Goal: Information Seeking & Learning: Learn about a topic

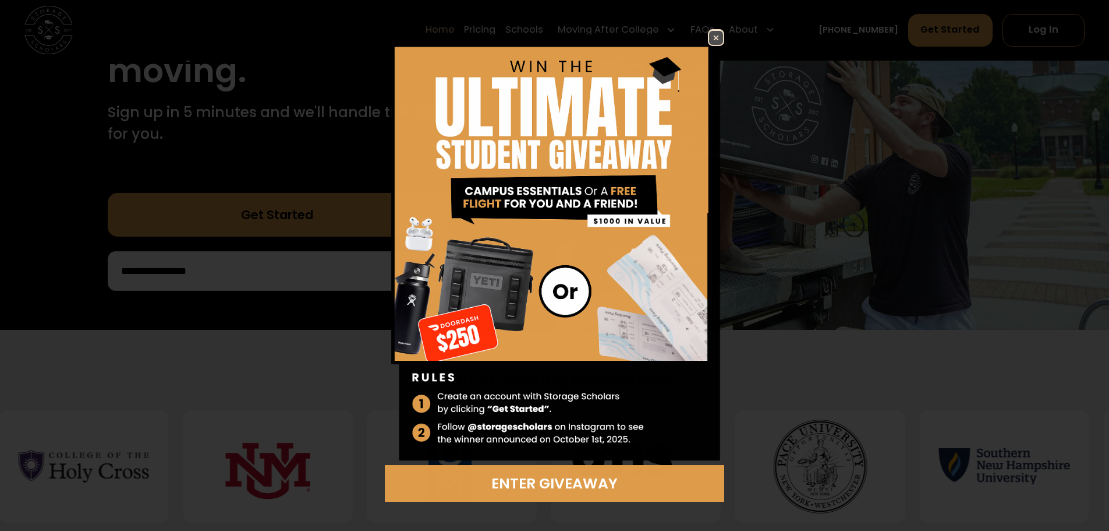
scroll to position [349, 0]
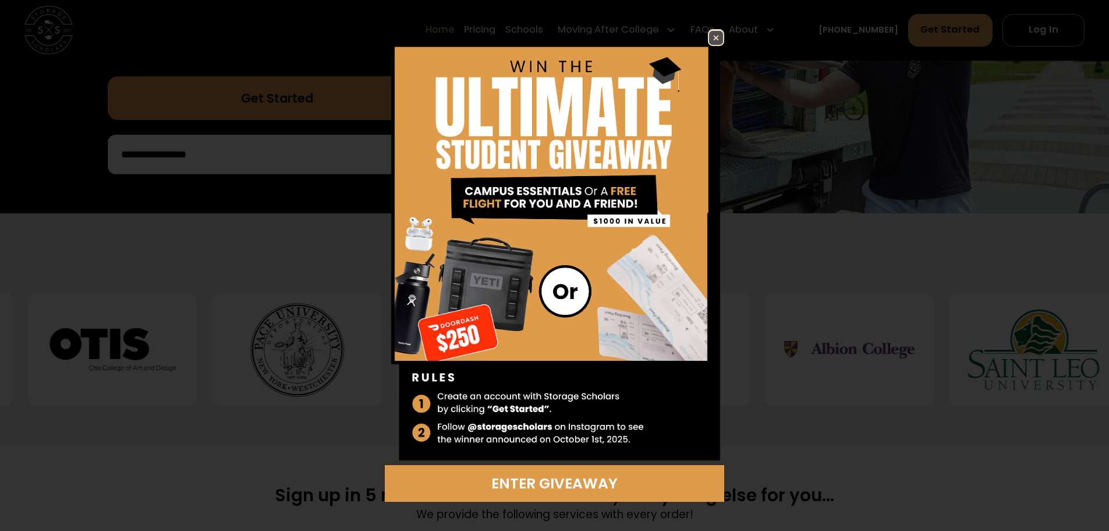
click at [713, 38] on img at bounding box center [716, 38] width 14 height 14
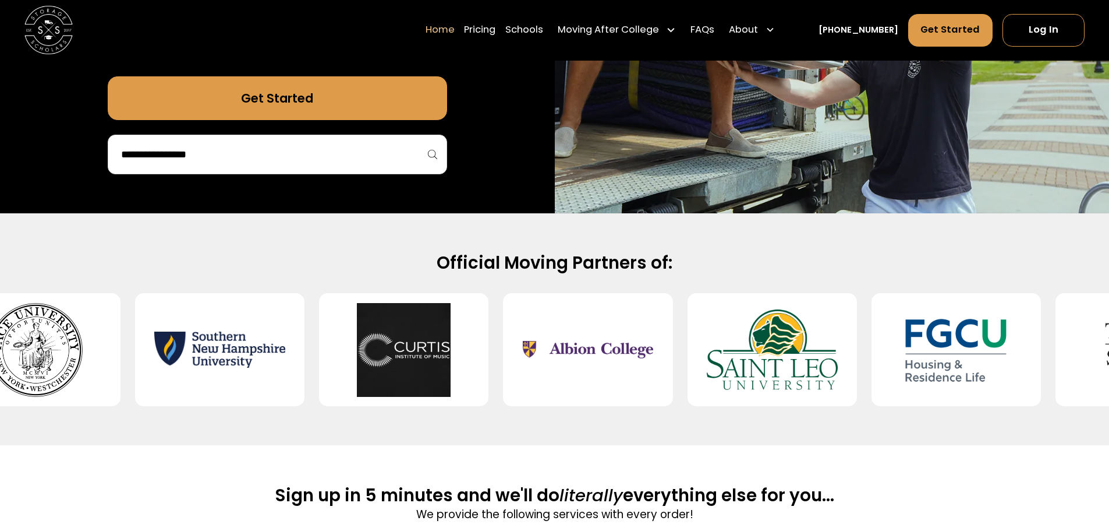
scroll to position [233, 0]
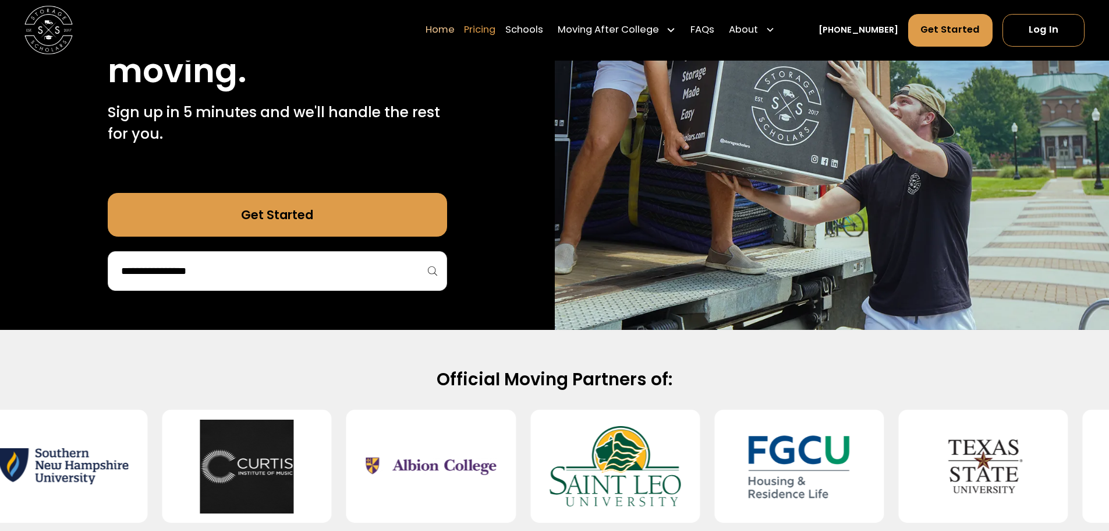
click at [496, 32] on link "Pricing" at bounding box center [479, 30] width 31 height 34
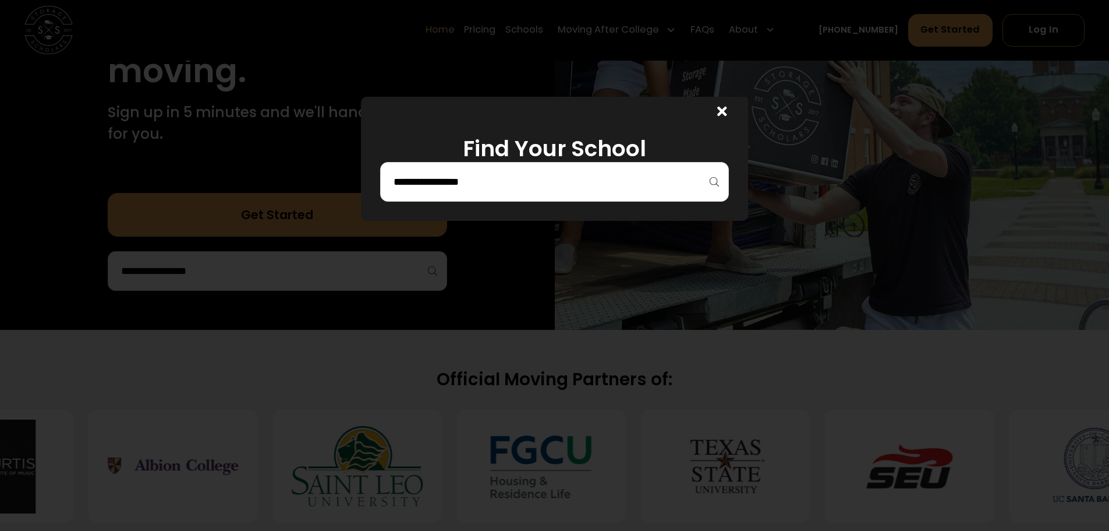
click at [526, 182] on input "search" at bounding box center [555, 182] width 324 height 20
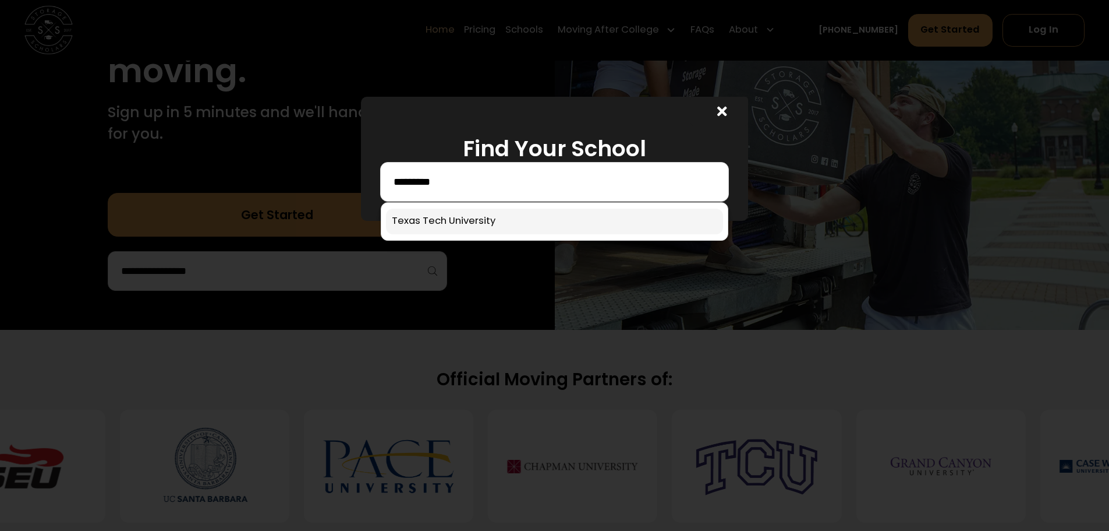
type input "*********"
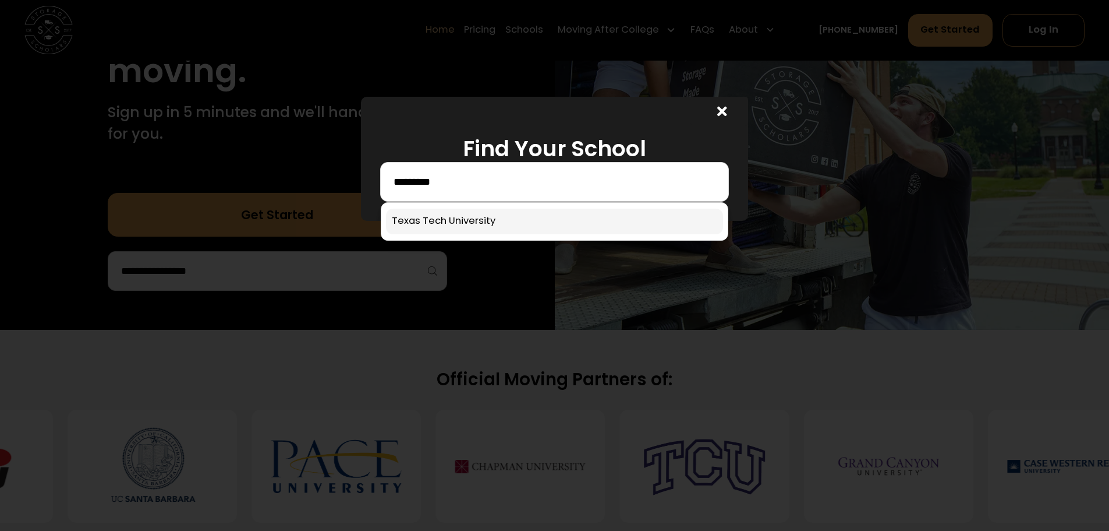
click at [483, 224] on link at bounding box center [554, 221] width 337 height 26
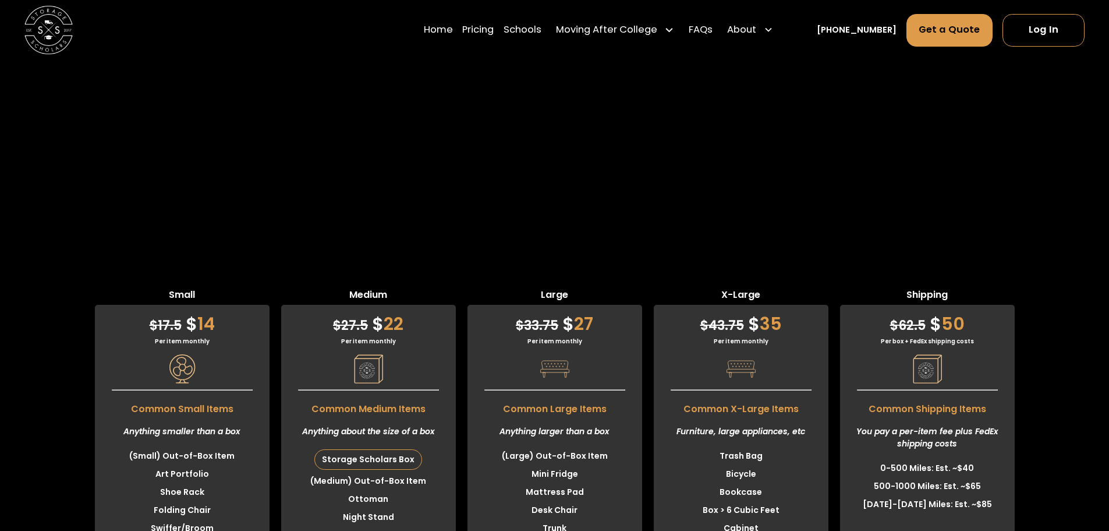
scroll to position [2809, 0]
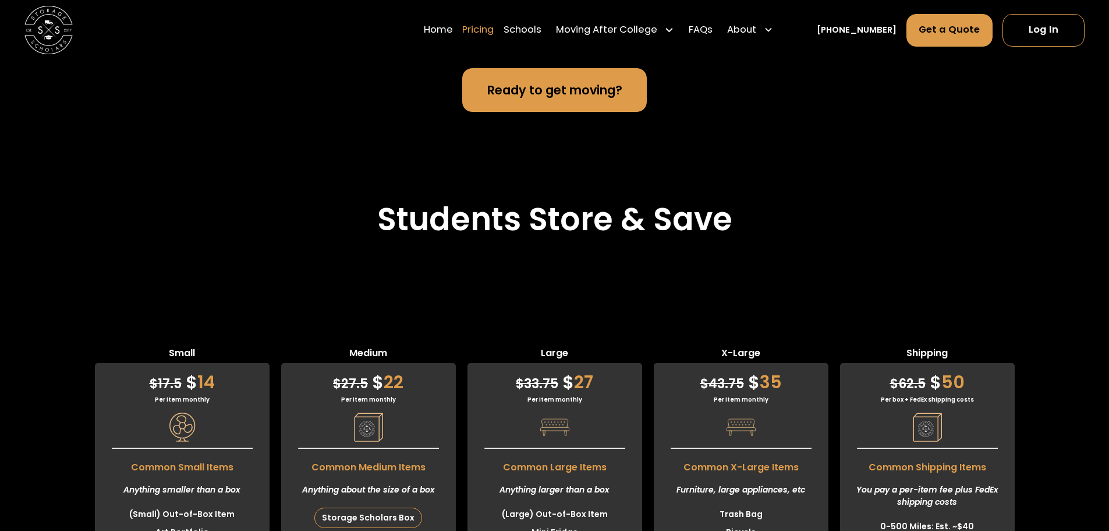
click at [494, 32] on link "Pricing" at bounding box center [477, 30] width 31 height 34
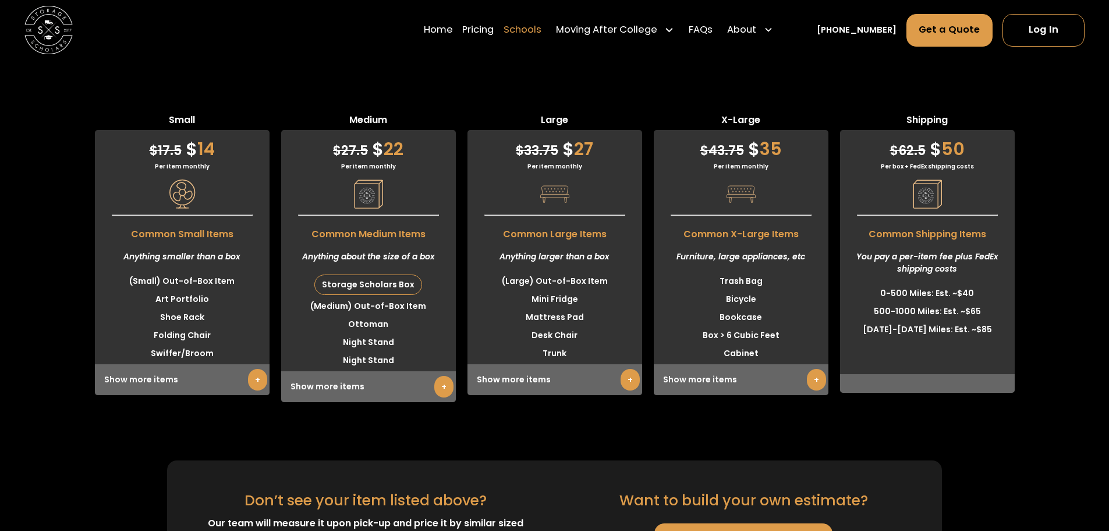
click at [542, 33] on link "Schools" at bounding box center [523, 30] width 38 height 34
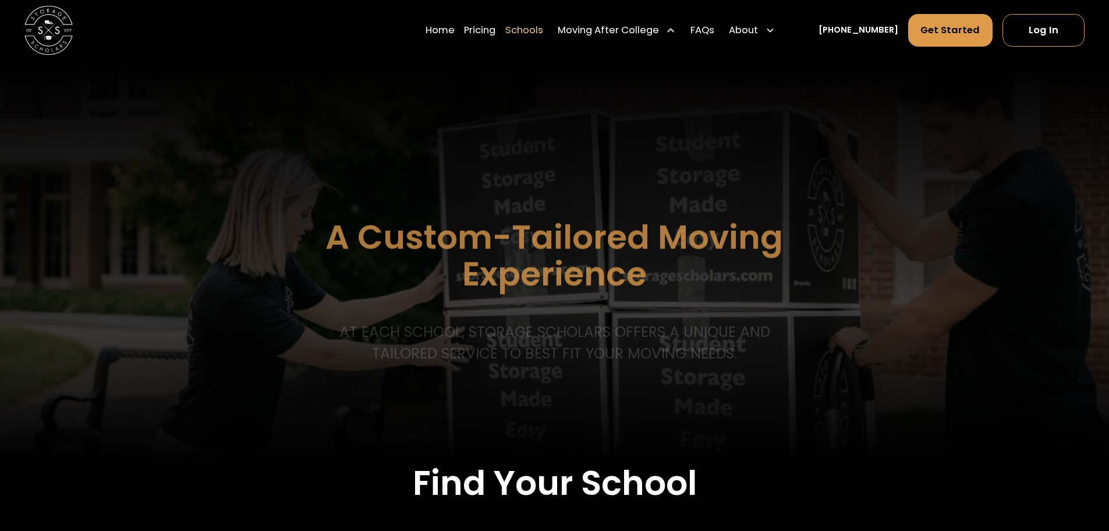
click at [615, 33] on div "Moving After College" at bounding box center [608, 30] width 101 height 15
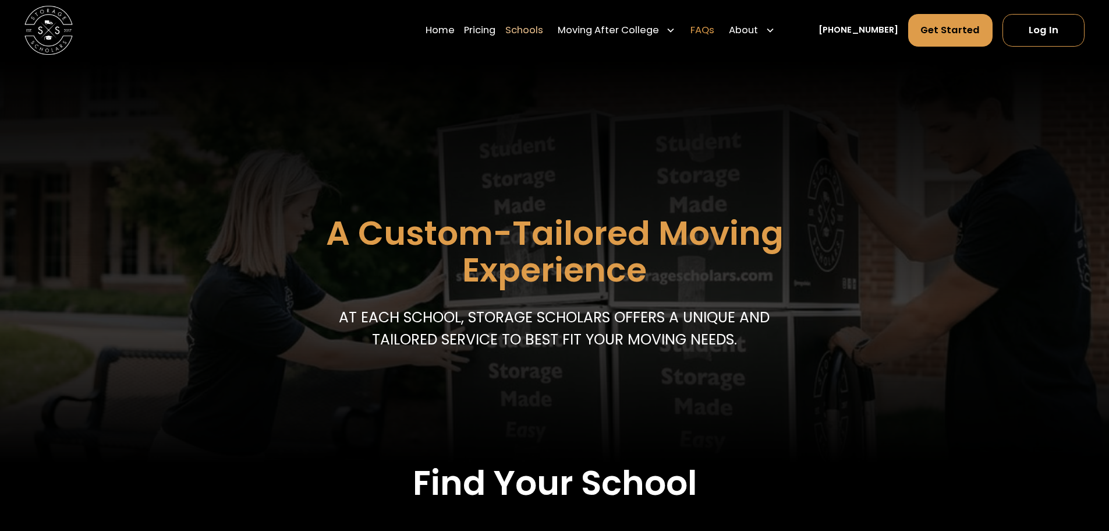
click at [715, 38] on link "FAQs" at bounding box center [703, 30] width 24 height 34
